Goal: Navigation & Orientation: Find specific page/section

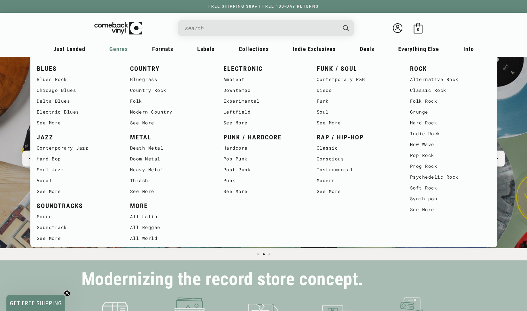
scroll to position [0, 527]
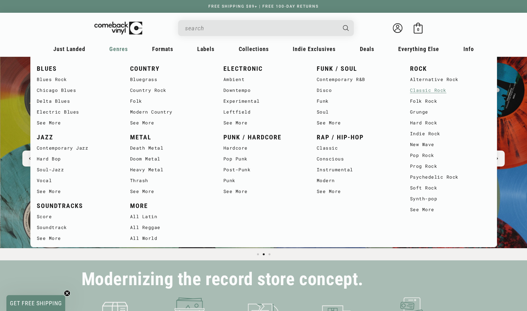
click at [434, 92] on link "Classic Rock" at bounding box center [450, 90] width 81 height 11
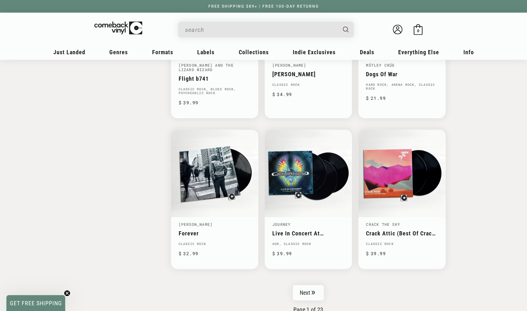
scroll to position [958, 0]
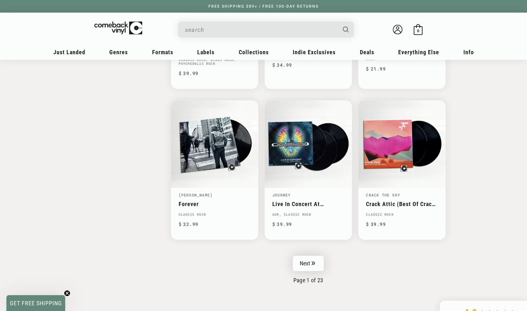
click at [305, 260] on link "Next" at bounding box center [308, 263] width 31 height 15
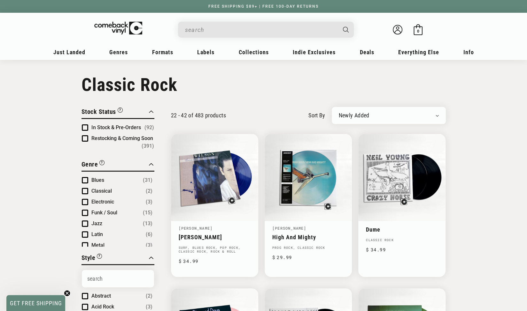
click at [84, 126] on span "Product filter" at bounding box center [85, 128] width 6 height 6
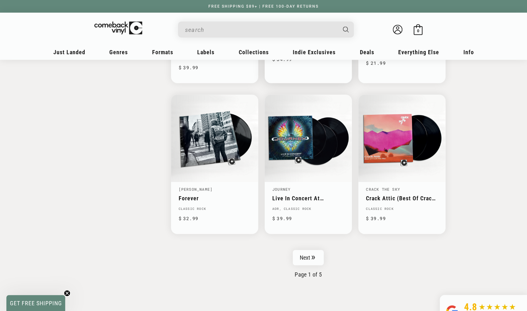
scroll to position [990, 0]
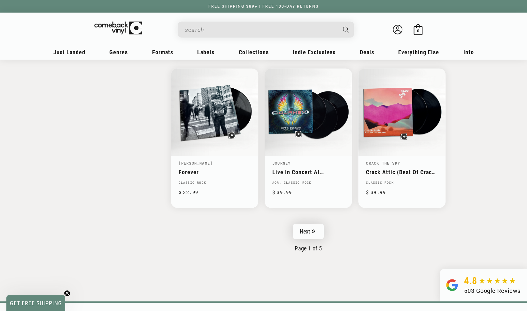
click at [306, 226] on link "Next" at bounding box center [308, 231] width 31 height 15
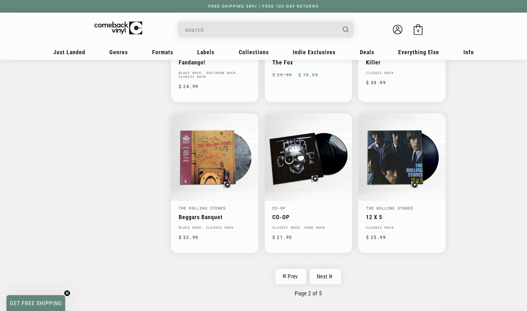
scroll to position [958, 0]
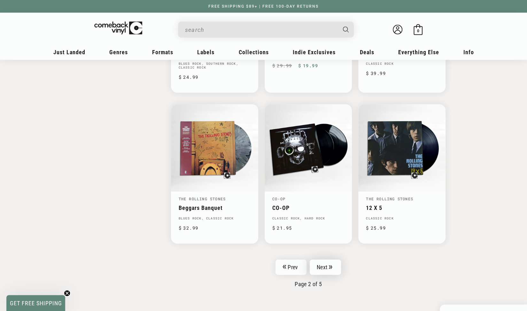
click at [321, 260] on link "Next" at bounding box center [325, 267] width 31 height 15
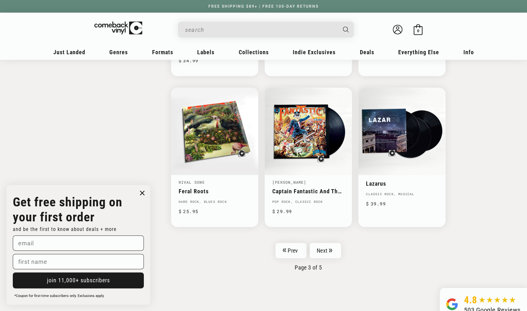
scroll to position [990, 0]
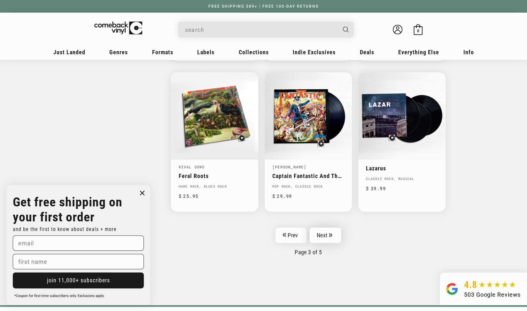
click at [330, 234] on icon "Pagination" at bounding box center [331, 236] width 4 height 4
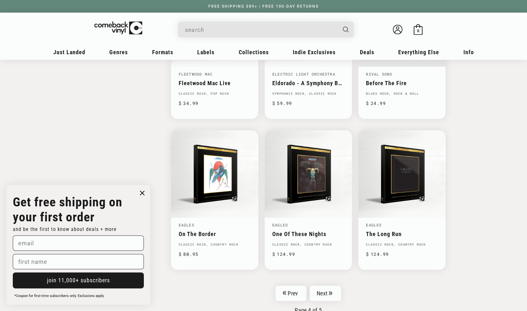
scroll to position [958, 0]
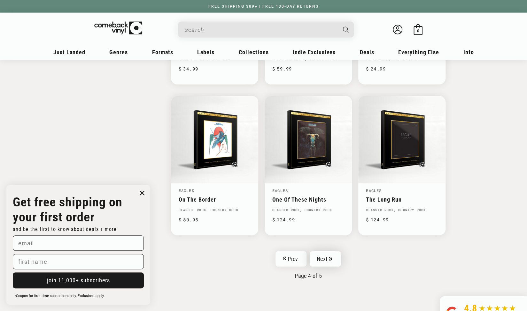
click at [328, 256] on link "Next" at bounding box center [325, 259] width 31 height 15
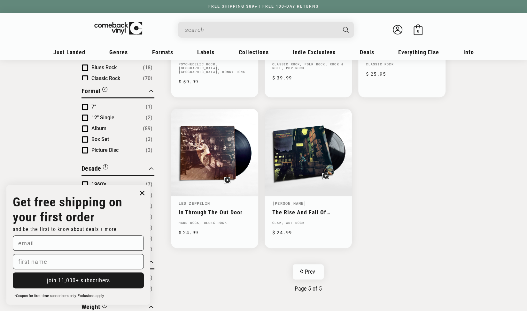
scroll to position [351, 0]
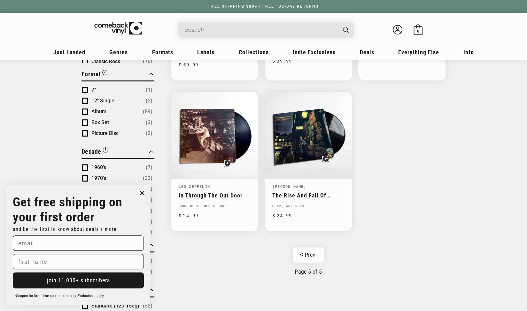
click at [142, 194] on circle "Close dialog" at bounding box center [142, 193] width 9 height 9
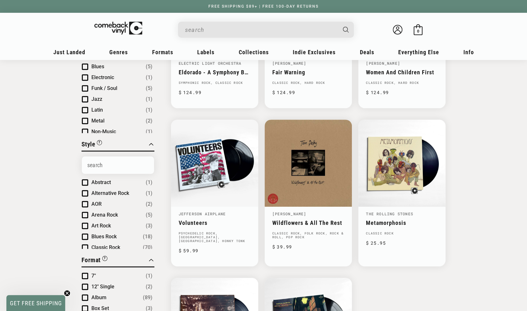
scroll to position [0, 0]
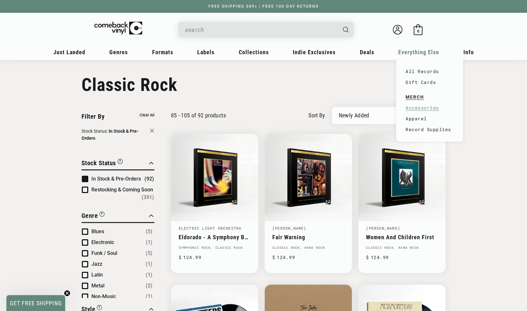
click at [422, 107] on link "Accessories" at bounding box center [429, 108] width 48 height 11
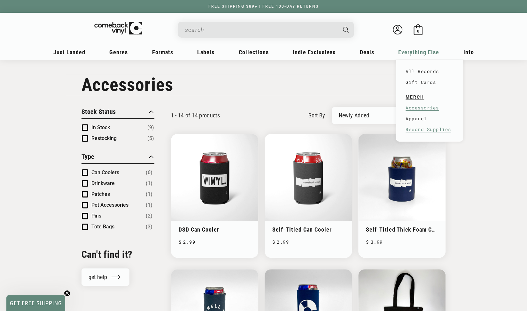
click at [413, 129] on link "Record Supplies" at bounding box center [429, 129] width 48 height 11
